Goal: Information Seeking & Learning: Find specific fact

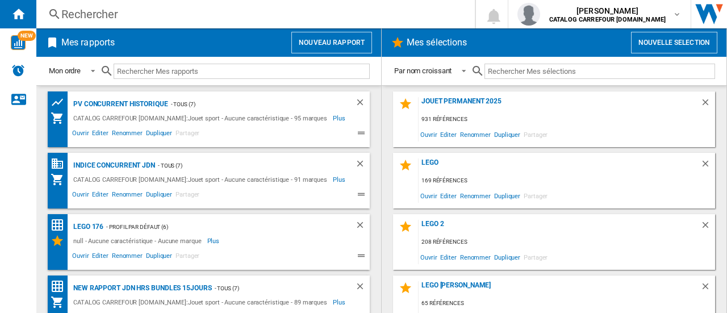
click at [122, 13] on div "Rechercher" at bounding box center [253, 14] width 384 height 16
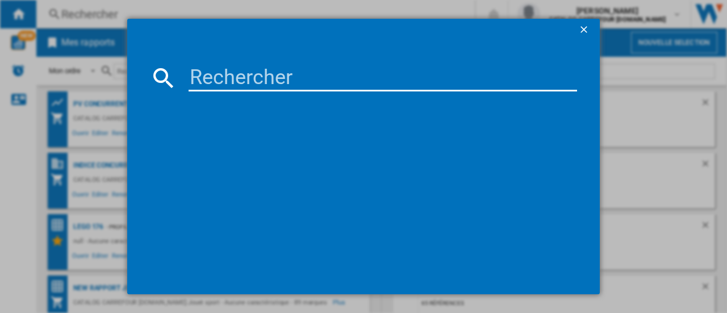
click at [193, 78] on input at bounding box center [383, 77] width 388 height 27
paste input "8056379196884"
type input "8056379196884"
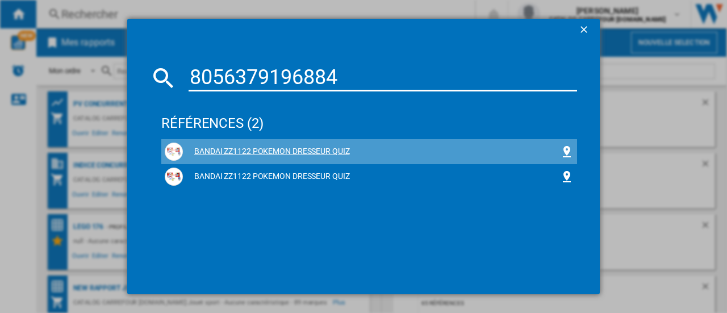
click at [223, 151] on div "BANDAI ZZ1122 POKEMON DRESSEUR QUIZ" at bounding box center [371, 151] width 377 height 11
